Goal: Find specific page/section

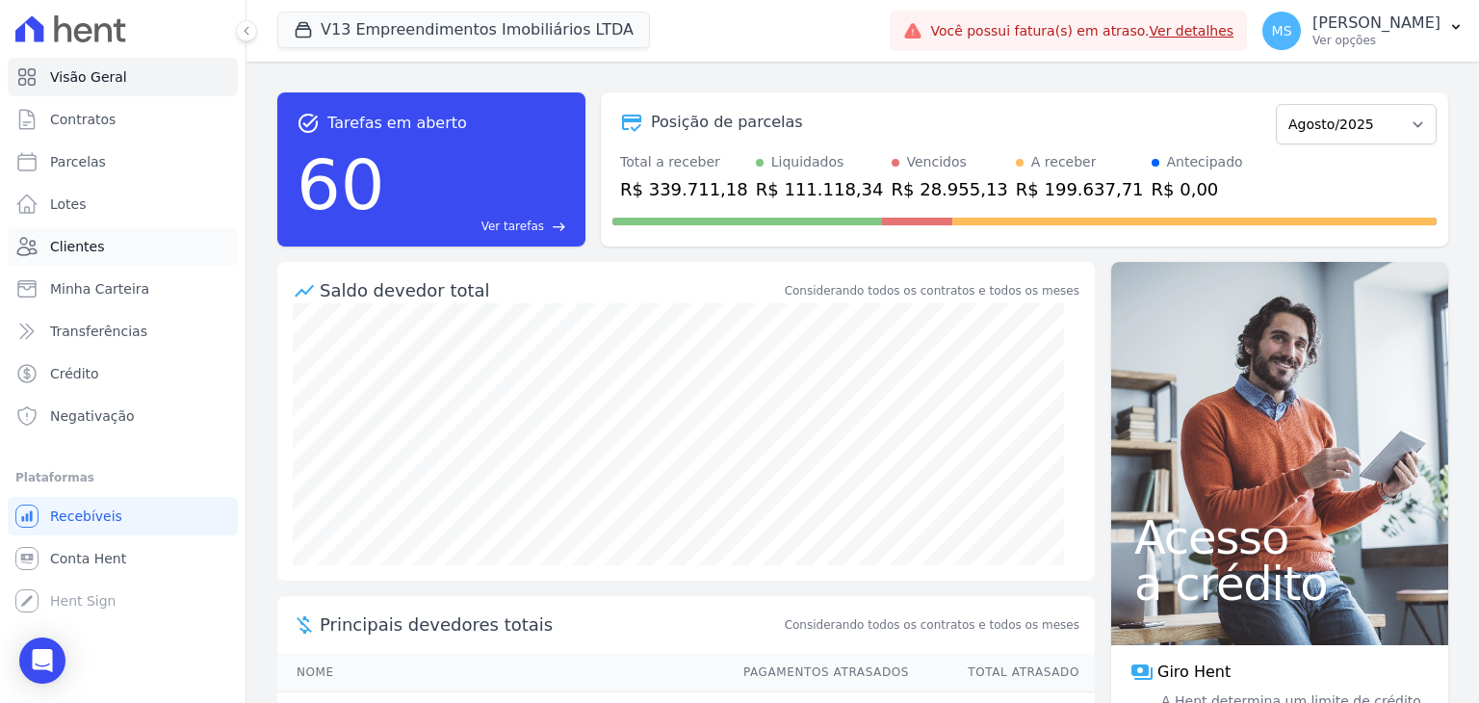
click at [55, 247] on span "Clientes" at bounding box center [77, 246] width 54 height 19
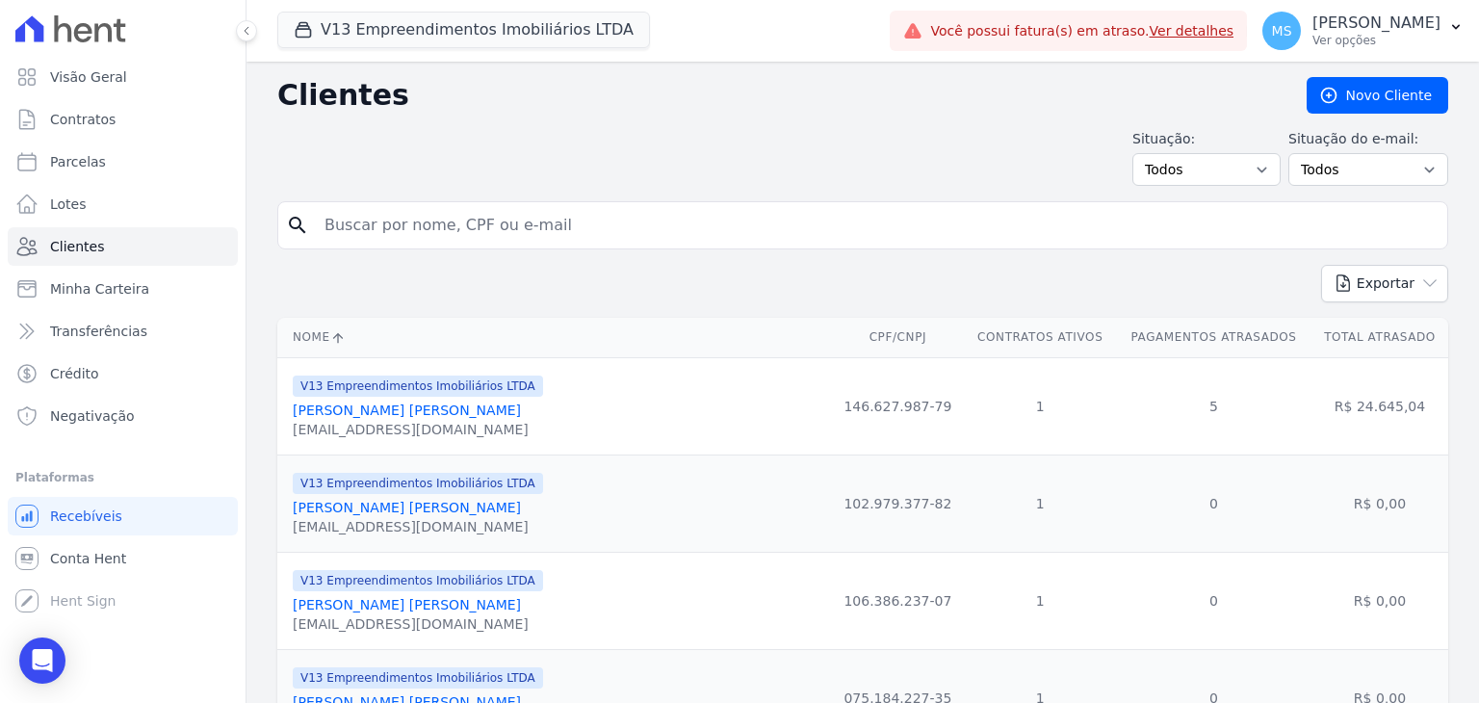
click at [440, 207] on input "search" at bounding box center [876, 225] width 1127 height 39
type input "quécia"
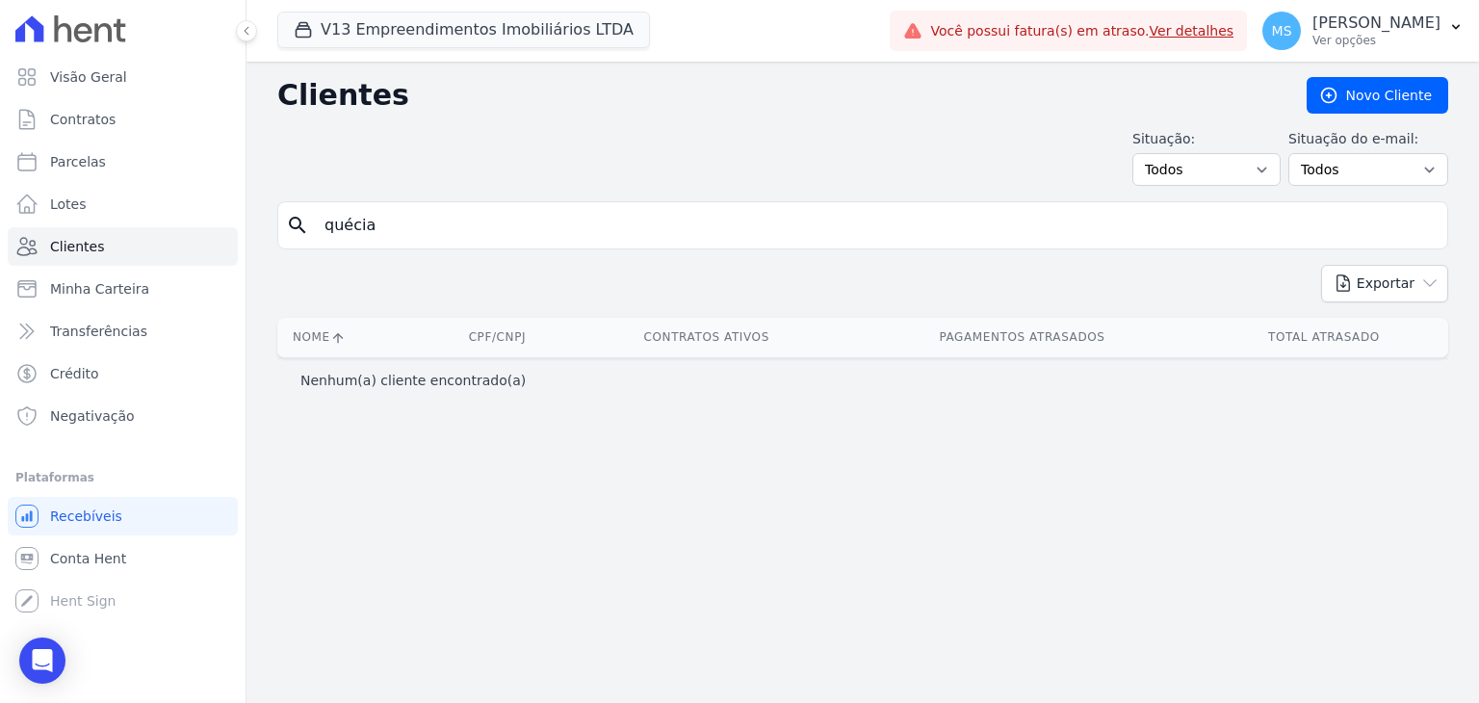
click at [413, 230] on input "quécia" at bounding box center [876, 225] width 1127 height 39
type input "quecia"
